Goal: Task Accomplishment & Management: Use online tool/utility

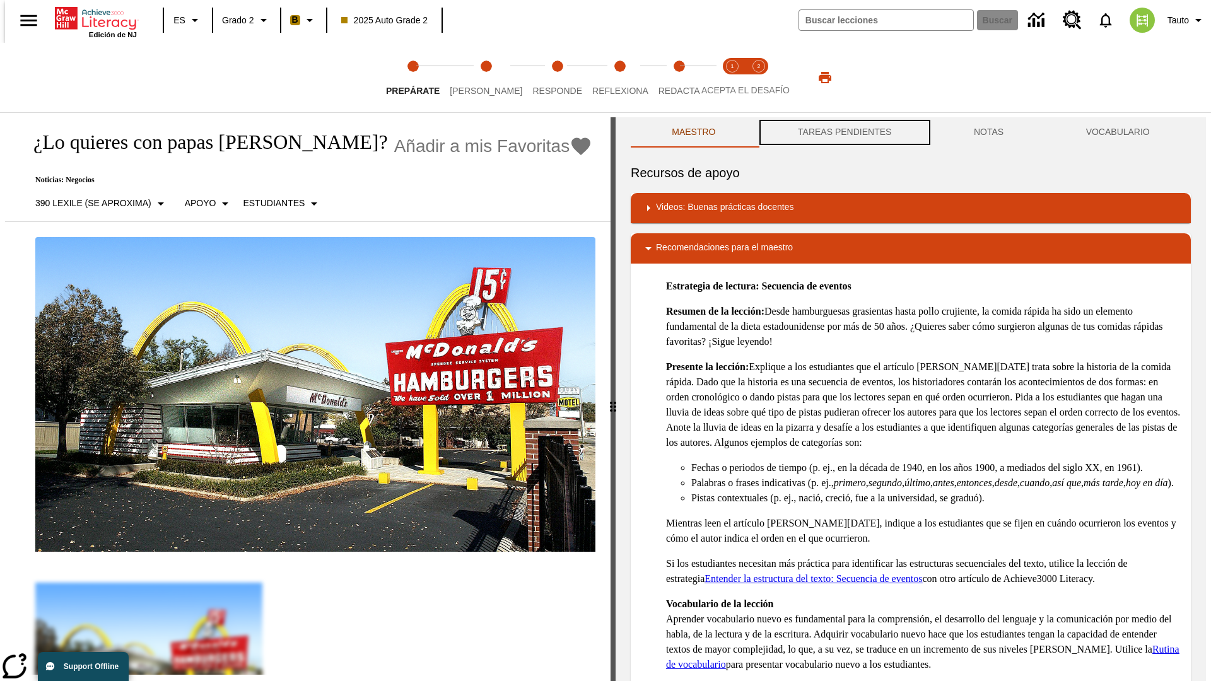
click at [843, 132] on button "TAREAS PENDIENTES" at bounding box center [845, 132] width 176 height 30
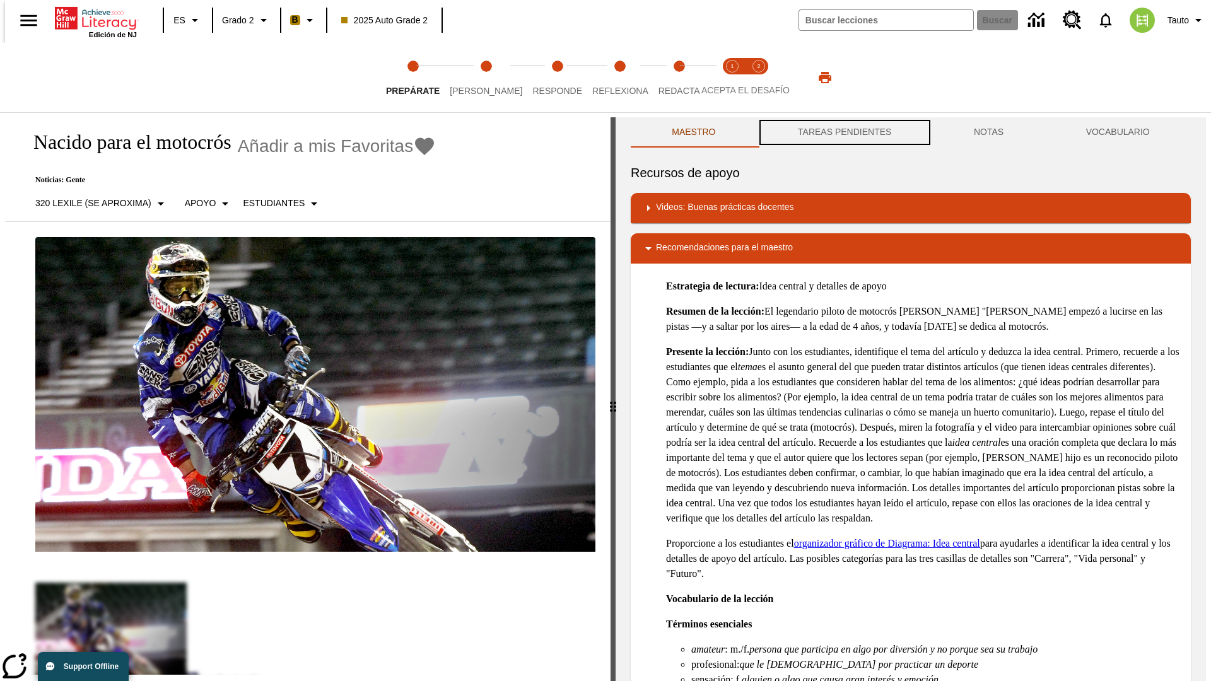
click at [843, 132] on button "TAREAS PENDIENTES" at bounding box center [845, 132] width 176 height 30
